Goal: Use online tool/utility: Utilize a website feature to perform a specific function

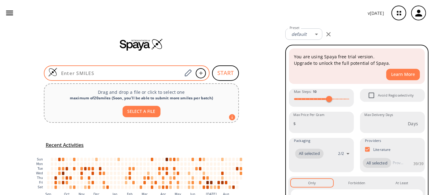
click at [140, 74] on input at bounding box center [119, 73] width 125 height 6
paste input "O=C(C1=C(C(C)=CS1)NC(C(Cl)C)=O)OC"
type input "O=C(C1=C(C(C)=CS1)NC(C(Cl)C)=O)OC"
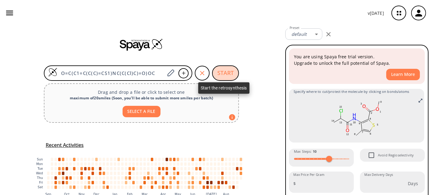
click at [220, 72] on button "START" at bounding box center [225, 73] width 27 height 15
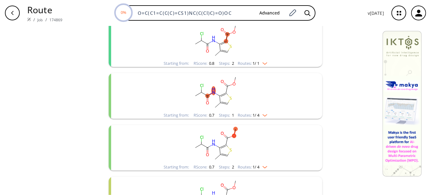
scroll to position [84, 0]
click at [213, 75] on rect "clusters" at bounding box center [215, 91] width 161 height 39
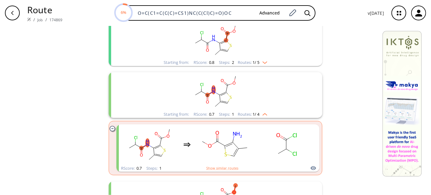
click at [226, 87] on icon "clusters" at bounding box center [227, 88] width 2 height 7
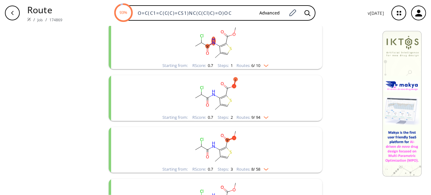
scroll to position [140, 0]
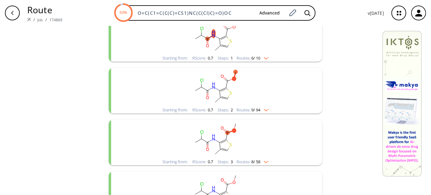
click at [219, 36] on rect "clusters" at bounding box center [215, 35] width 161 height 39
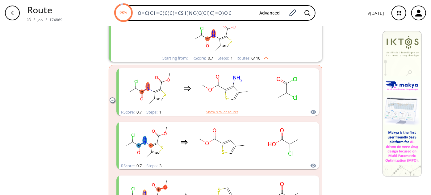
scroll to position [197, 0]
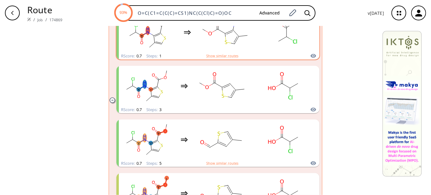
click at [239, 38] on ellipse "clusters" at bounding box center [238, 36] width 5 height 5
click at [235, 29] on rect "clusters" at bounding box center [225, 32] width 56 height 39
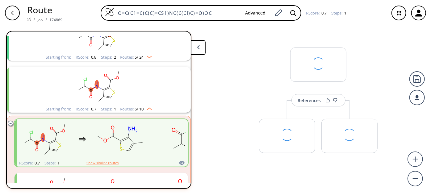
scroll to position [66, 0]
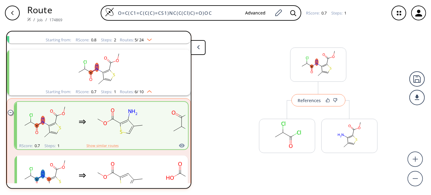
click at [318, 104] on button "References" at bounding box center [319, 100] width 54 height 12
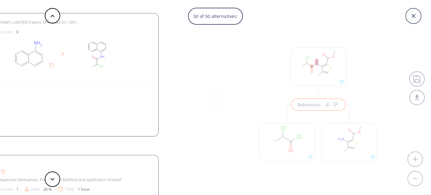
scroll to position [0, 0]
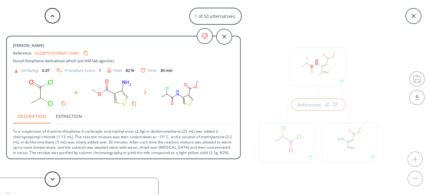
click at [58, 53] on link "US20070161650A1_0300" at bounding box center [56, 53] width 44 height 4
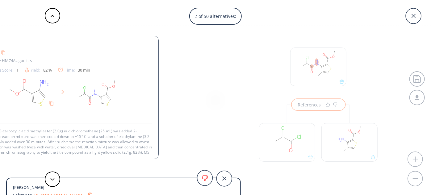
scroll to position [6, 0]
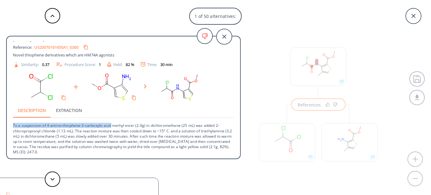
drag, startPoint x: 13, startPoint y: 124, endPoint x: 111, endPoint y: 124, distance: 98.0
click at [111, 124] on p "To a suspension of 4-amino-thiophene-3-carboxylic acid methyl ester (2.0g) in d…" at bounding box center [123, 136] width 221 height 37
copy p "To a suspension of 4-amino-thiophene-3-carboxylic acid"
